Goal: Task Accomplishment & Management: Use online tool/utility

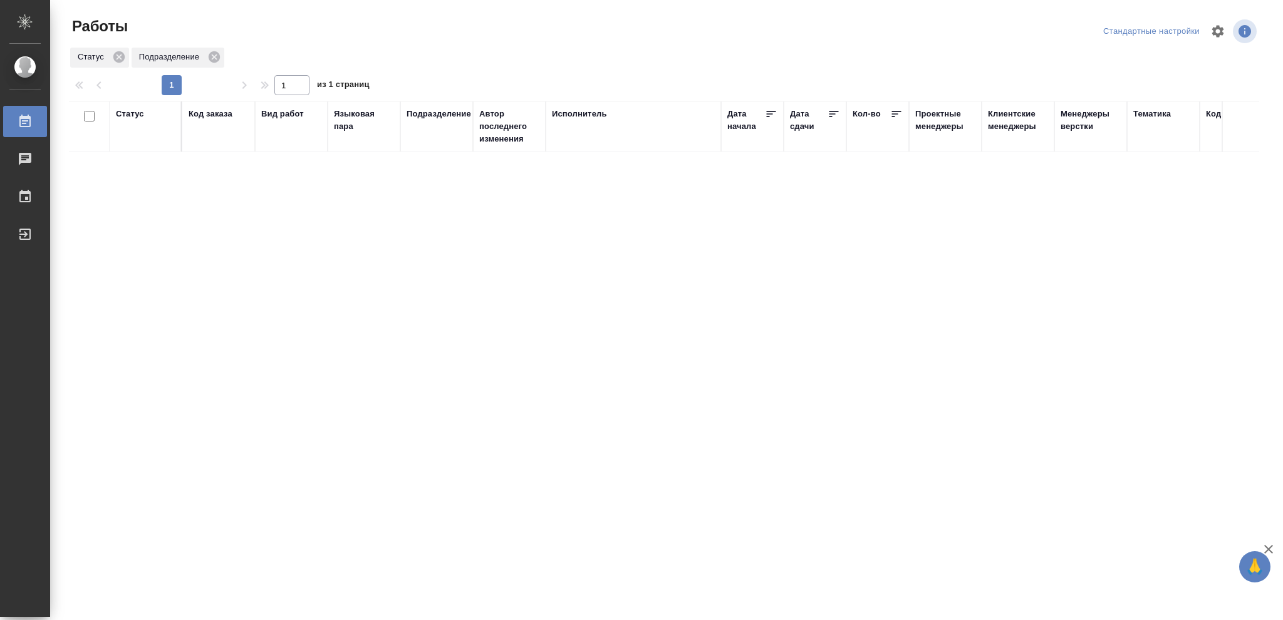
click at [125, 114] on div "Статус" at bounding box center [130, 114] width 28 height 13
click at [141, 150] on icon at bounding box center [139, 146] width 9 height 9
click at [435, 140] on icon at bounding box center [430, 142] width 9 height 9
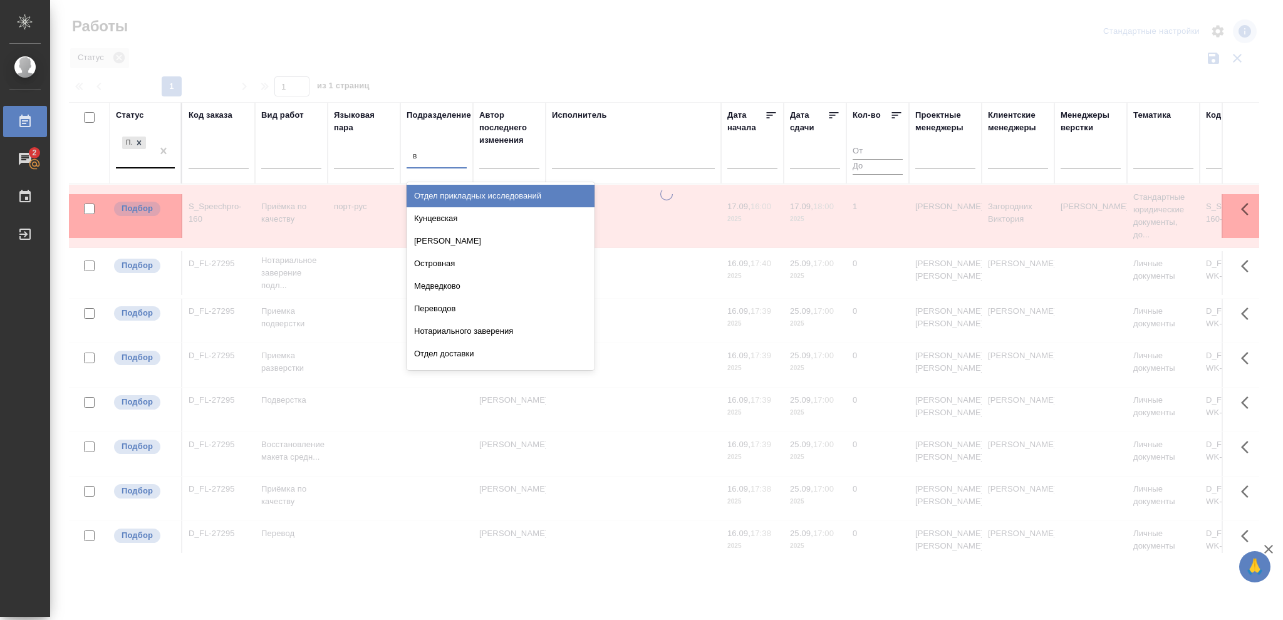
type input "ве"
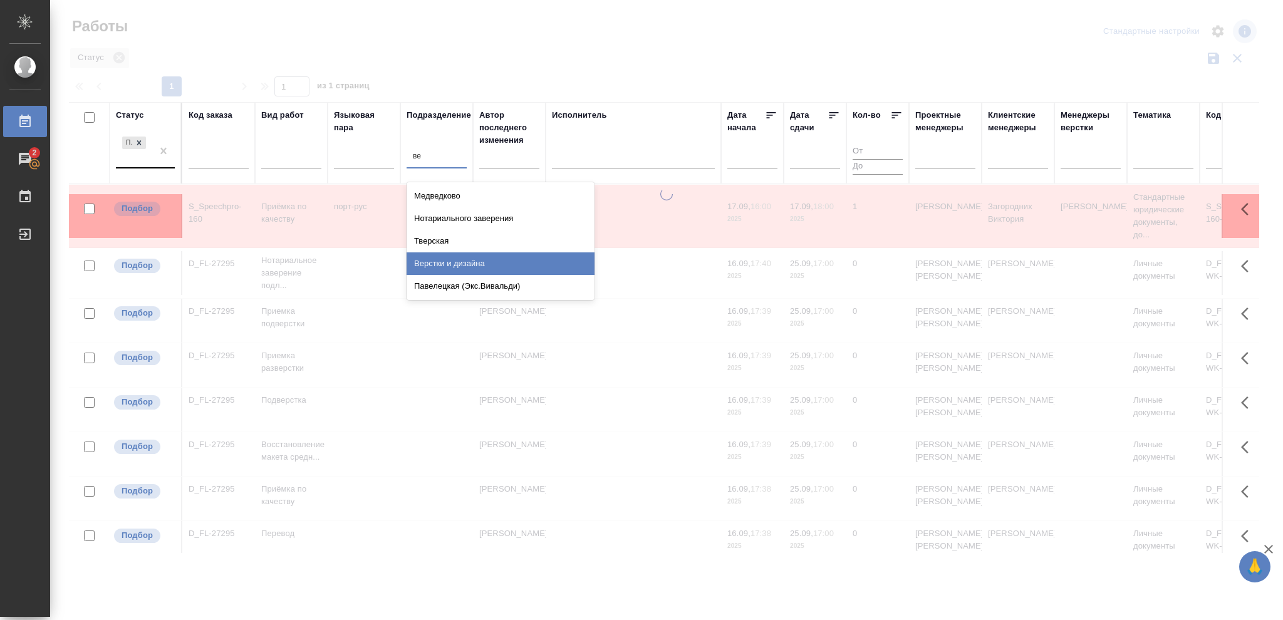
click at [448, 259] on div "Верстки и дизайна" at bounding box center [500, 263] width 188 height 23
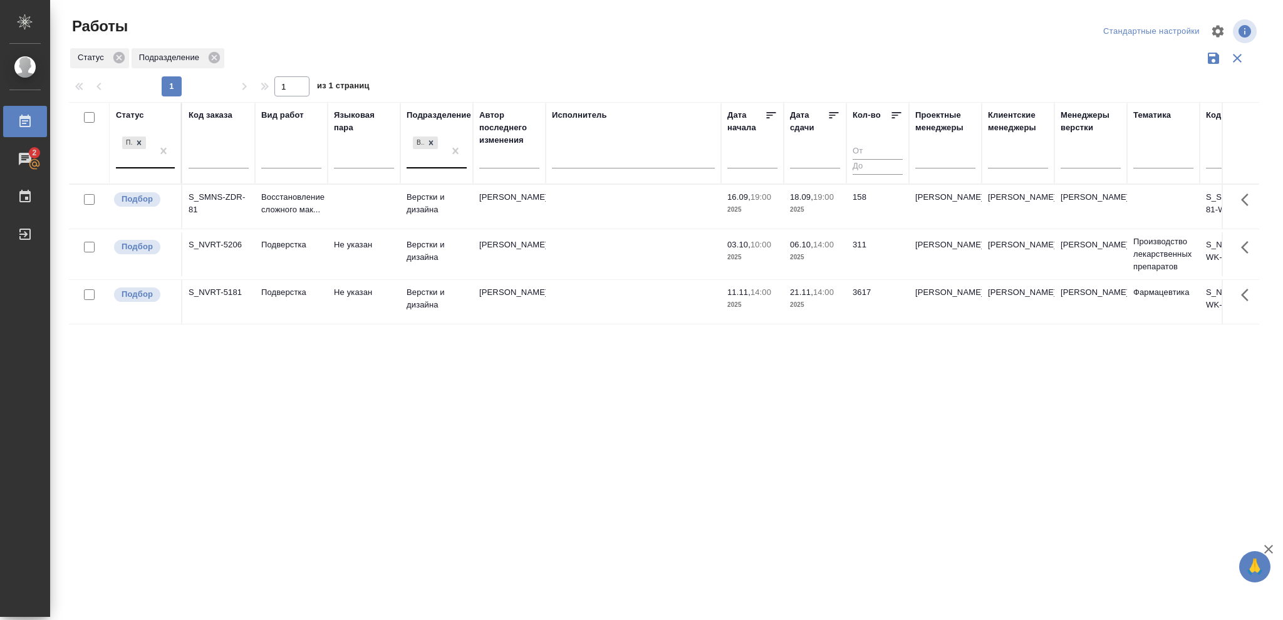
click at [816, 206] on p "2025" at bounding box center [815, 210] width 50 height 13
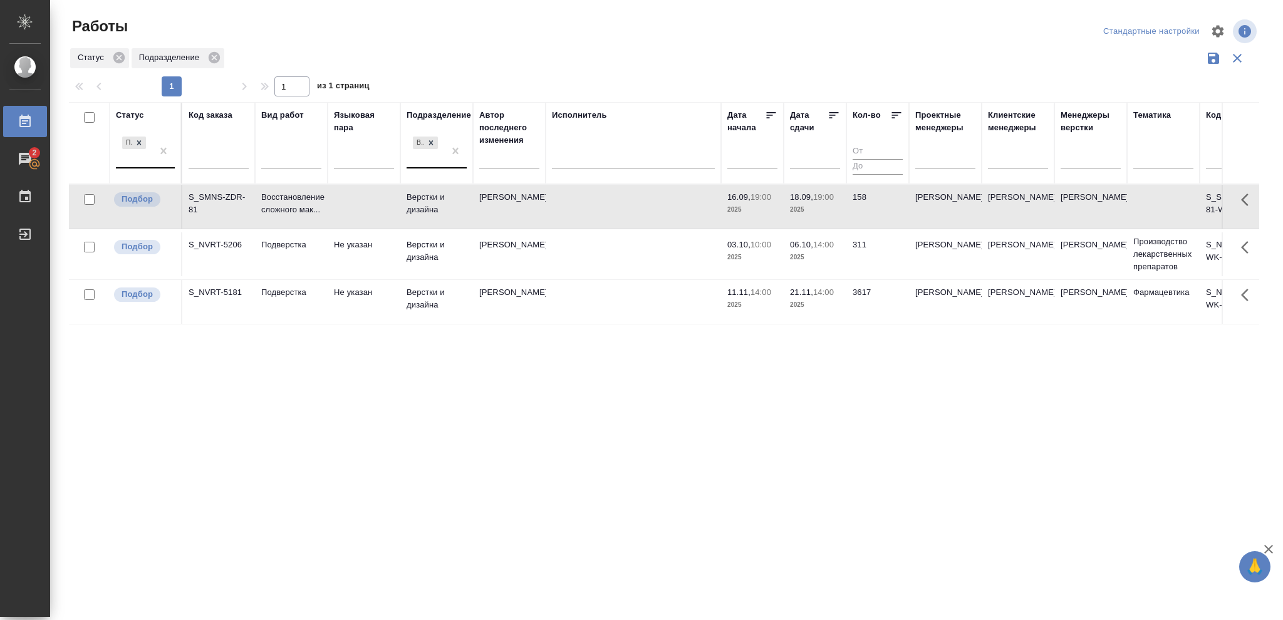
click at [816, 206] on p "2025" at bounding box center [815, 210] width 50 height 13
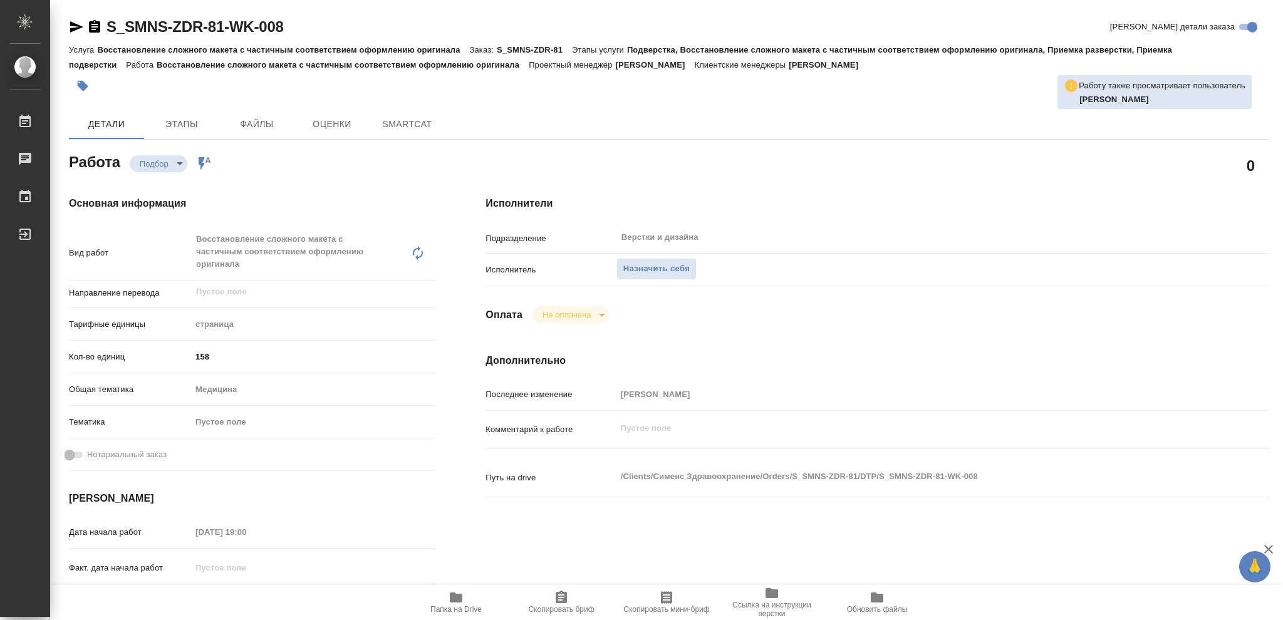
type textarea "x"
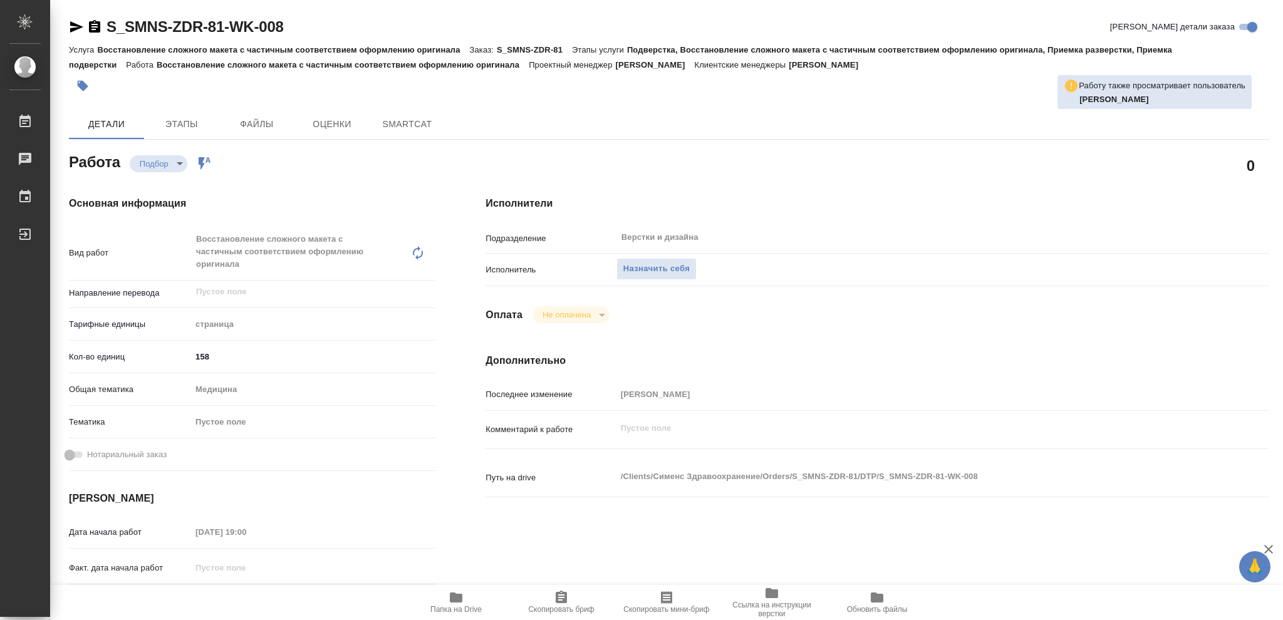
type textarea "x"
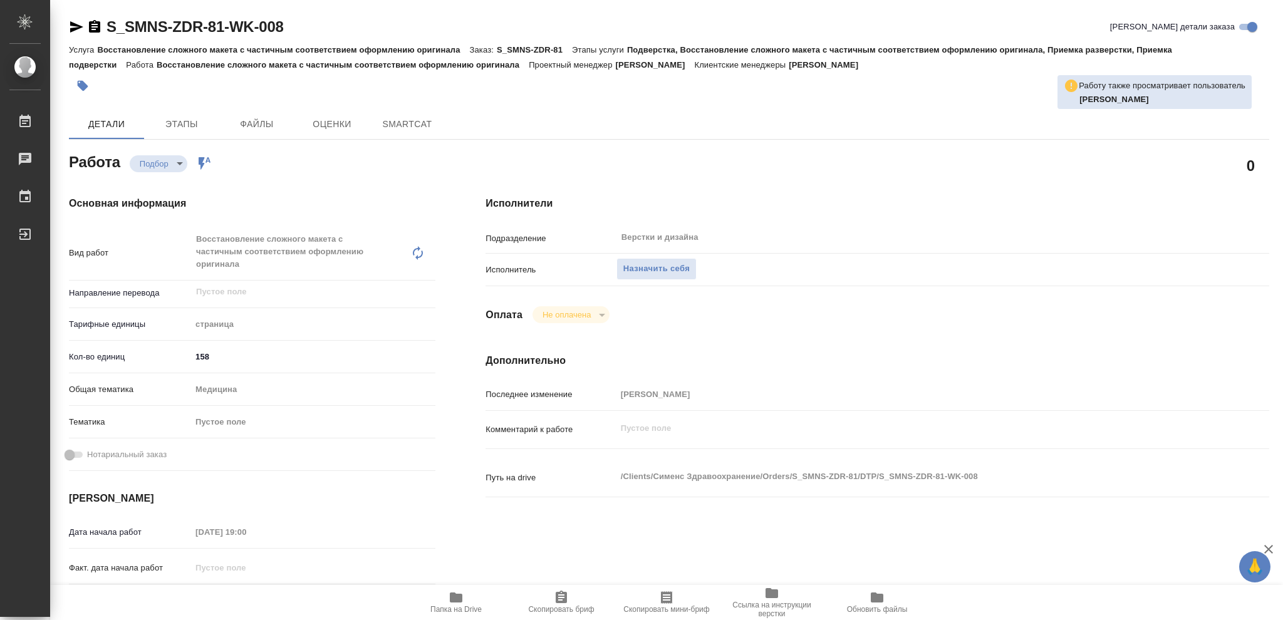
type textarea "x"
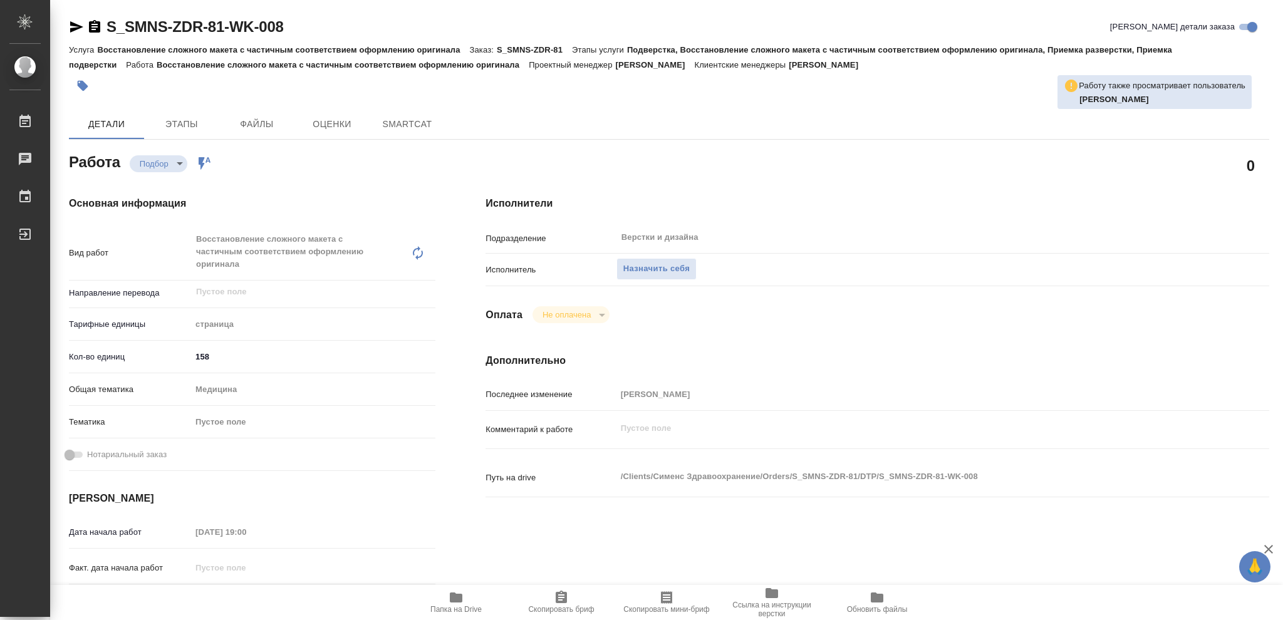
type textarea "x"
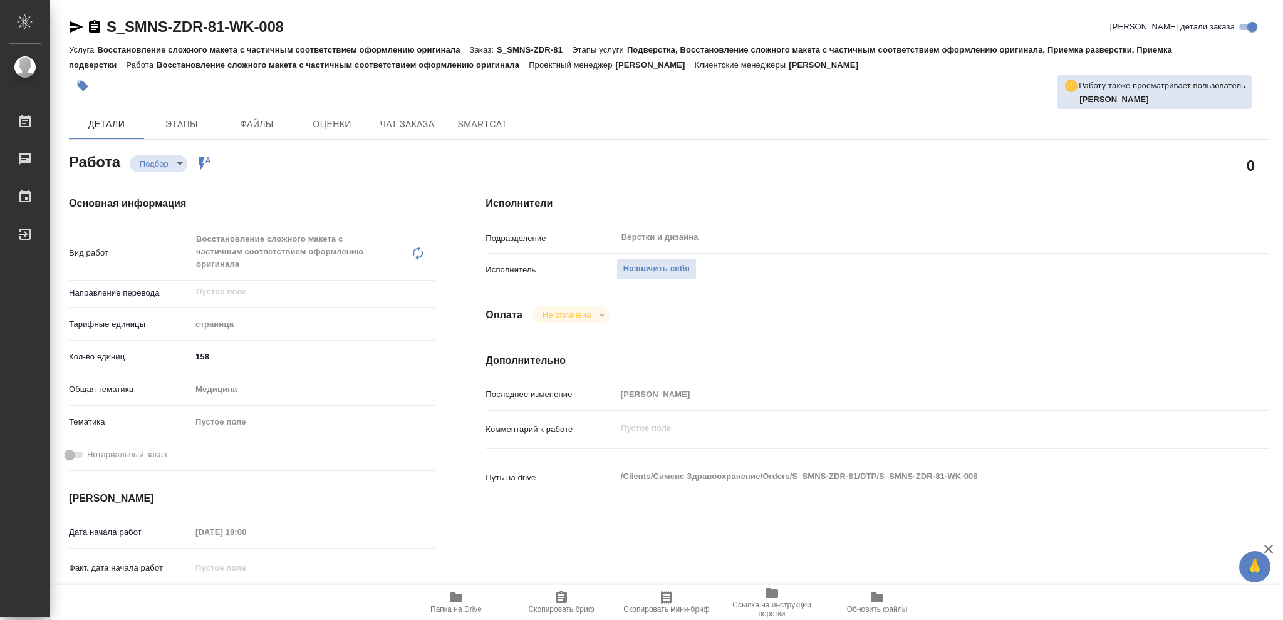
click at [462, 596] on icon "button" at bounding box center [456, 597] width 13 height 10
type textarea "x"
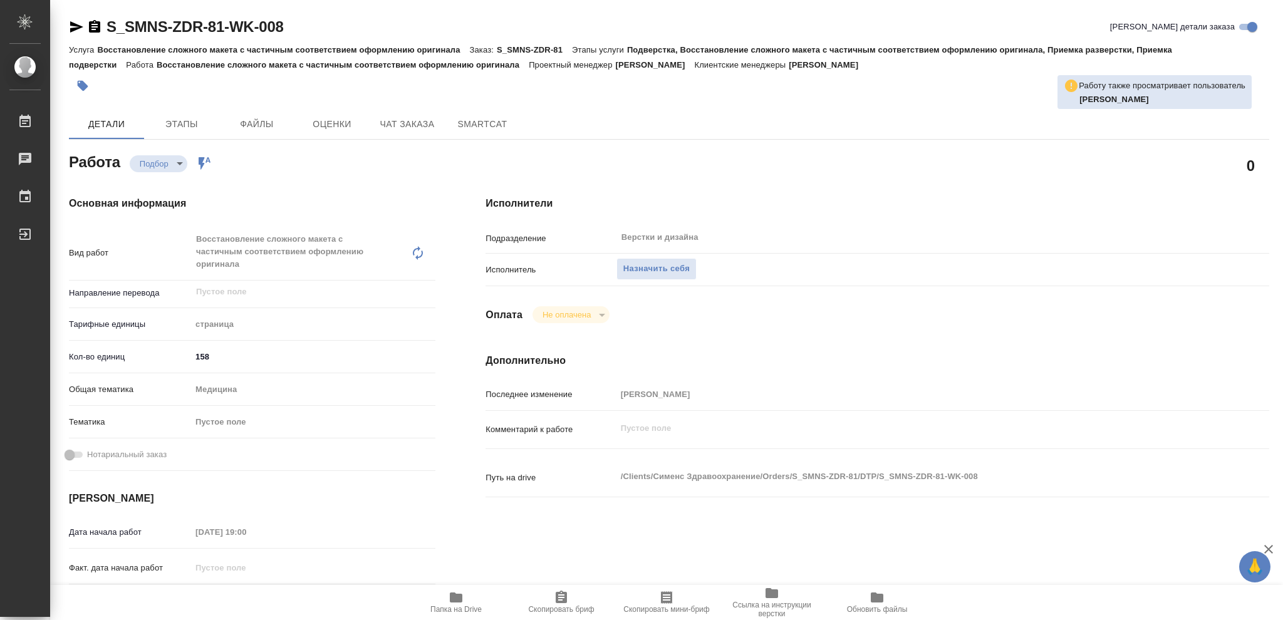
type textarea "x"
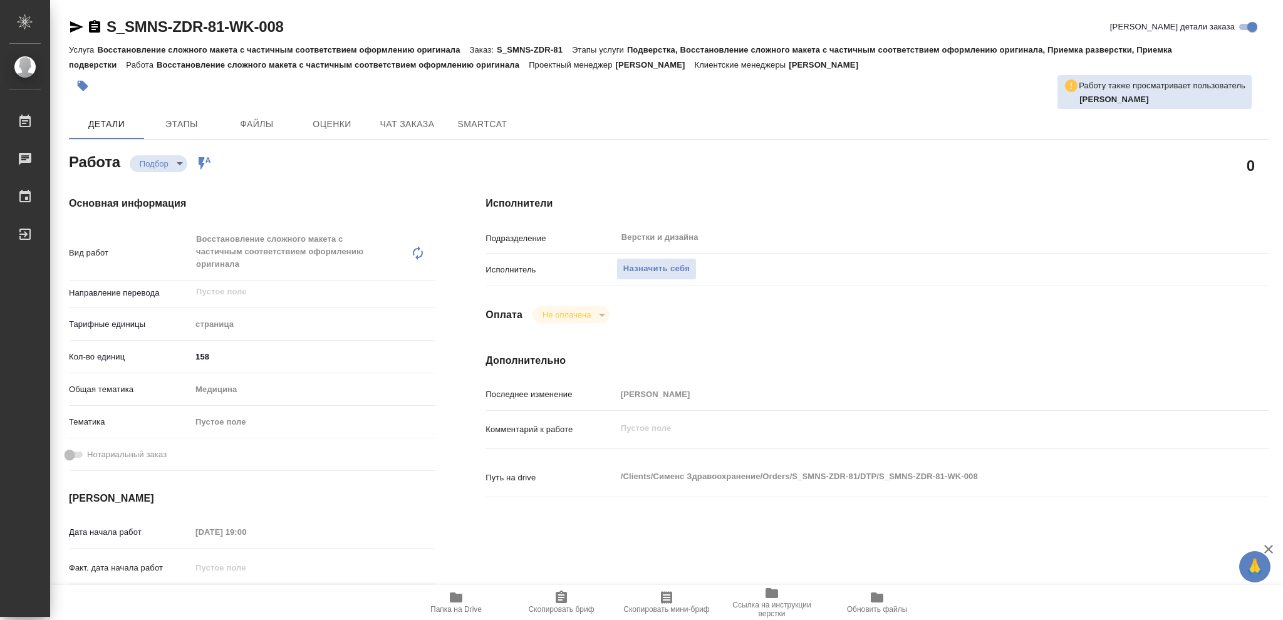
type textarea "x"
